Goal: Information Seeking & Learning: Learn about a topic

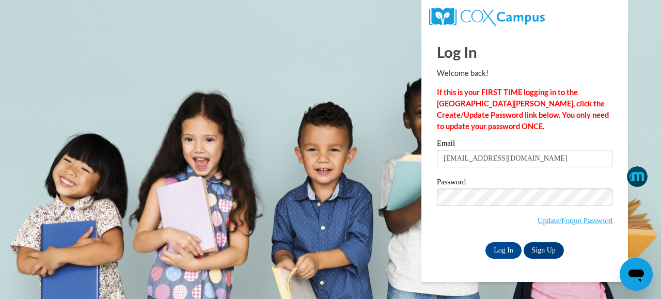
click at [298, 217] on body "Log In Welcome back! If this is your FIRST TIME logging in to the NEW Cox Campu…" at bounding box center [330, 149] width 661 height 299
click at [504, 246] on input "Log In" at bounding box center [503, 250] width 36 height 17
click at [503, 247] on input "Log In" at bounding box center [503, 250] width 36 height 17
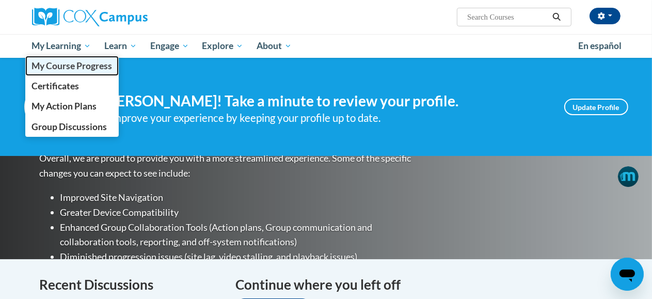
click at [59, 67] on span "My Course Progress" at bounding box center [71, 65] width 81 height 11
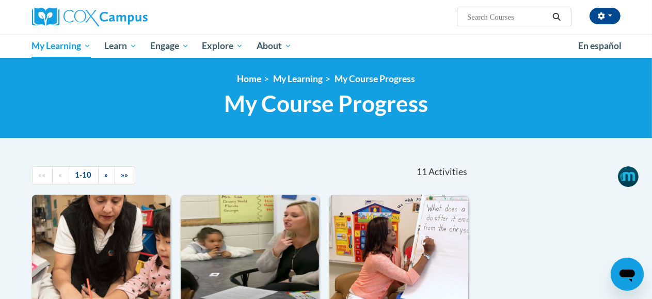
scroll to position [224, 0]
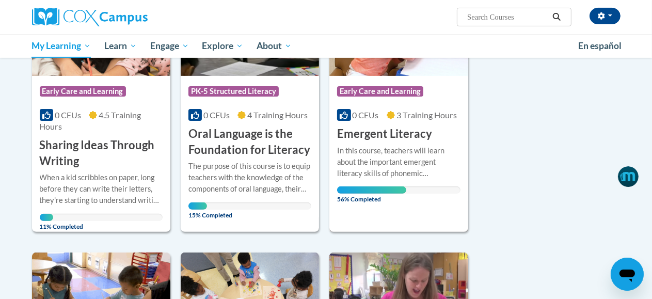
click at [394, 139] on h3 "Emergent Literacy" at bounding box center [384, 134] width 95 height 16
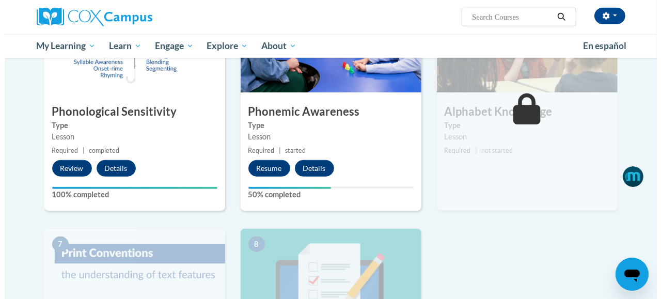
scroll to position [538, 0]
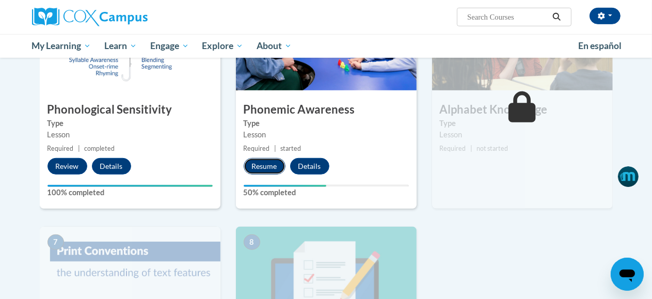
click at [266, 171] on button "Resume" at bounding box center [265, 166] width 42 height 17
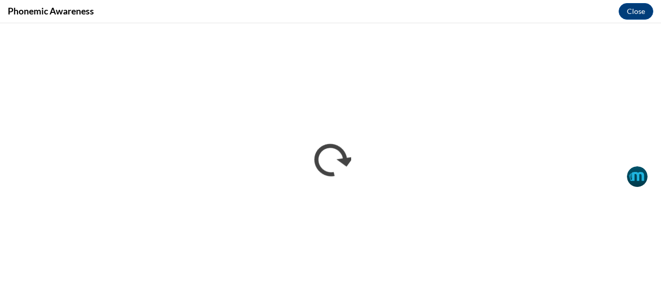
scroll to position [0, 0]
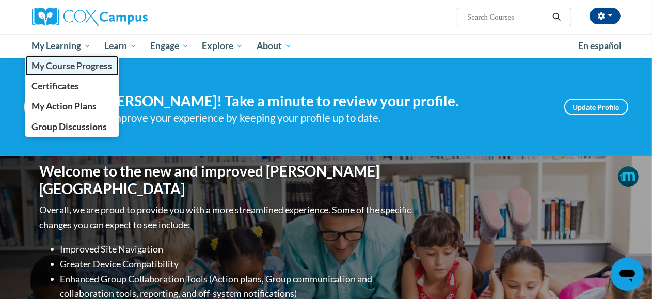
click at [61, 67] on span "My Course Progress" at bounding box center [71, 65] width 81 height 11
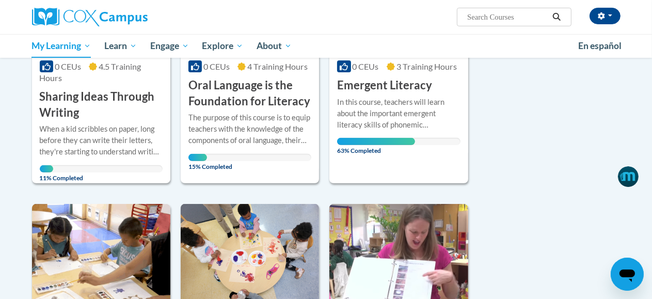
scroll to position [269, 0]
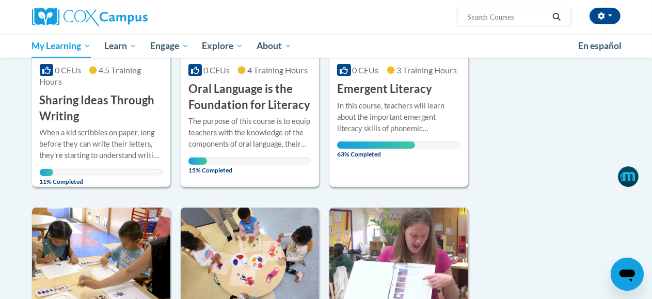
click at [381, 161] on div "Course Category: Early Care and Learning 0 CEUs 3 Training Hours COURSE Emergen…" at bounding box center [398, 56] width 138 height 261
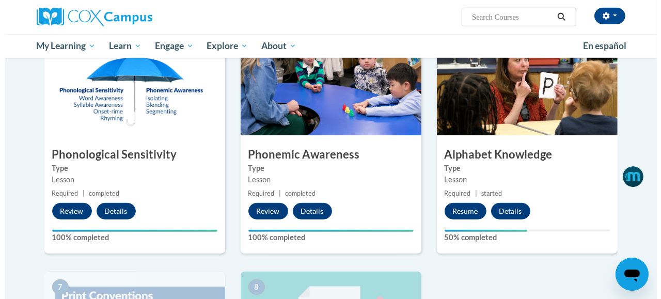
scroll to position [493, 0]
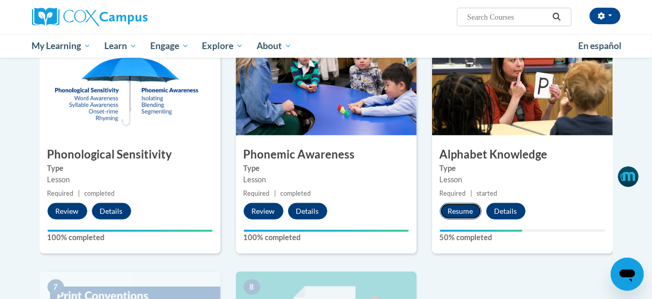
click at [463, 212] on button "Resume" at bounding box center [461, 211] width 42 height 17
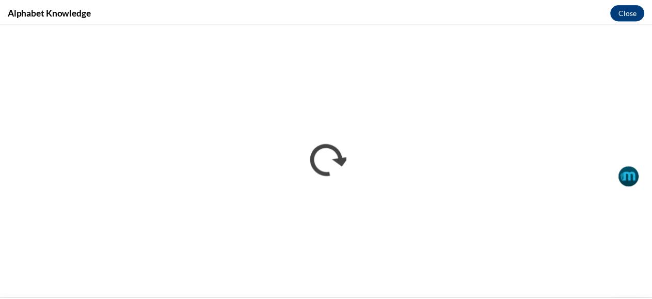
scroll to position [0, 0]
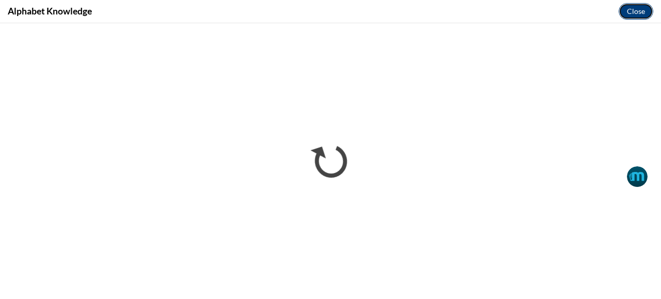
click at [630, 11] on button "Close" at bounding box center [635, 11] width 35 height 17
